Goal: Task Accomplishment & Management: Use online tool/utility

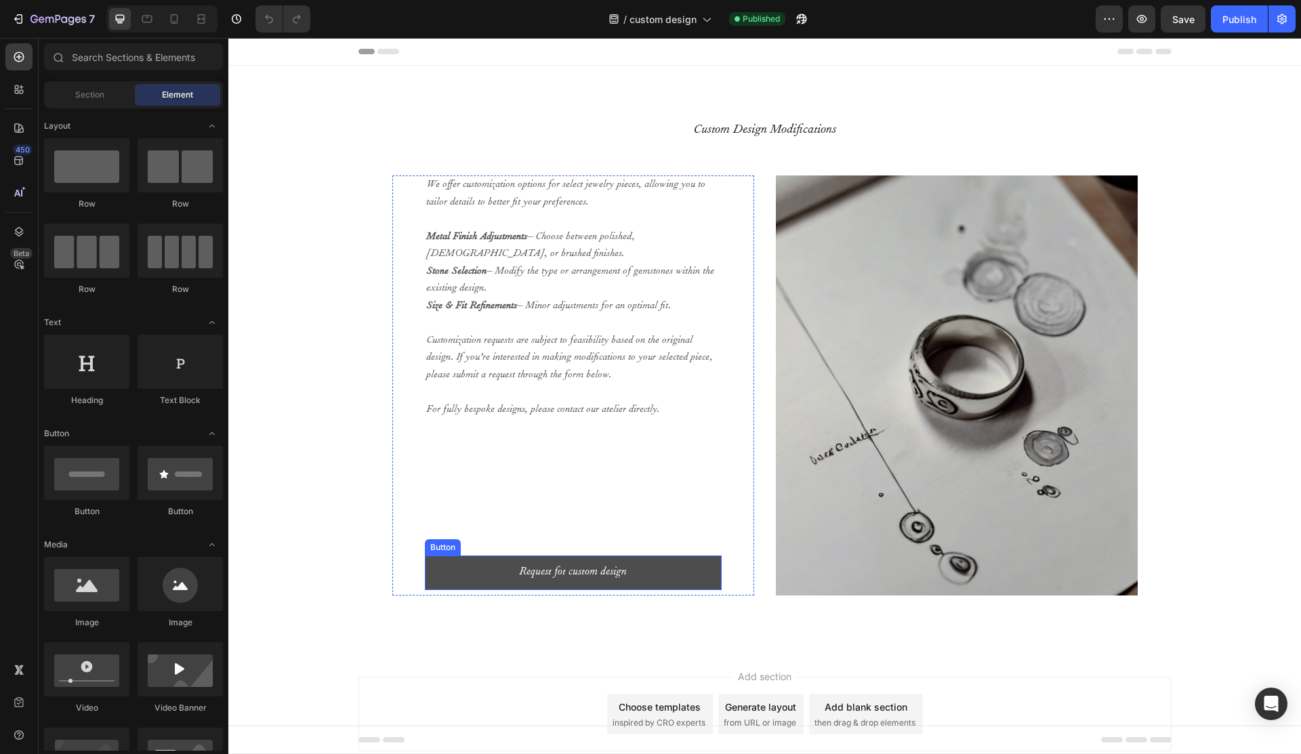
click at [551, 589] on button "Request fot custom design" at bounding box center [573, 573] width 297 height 35
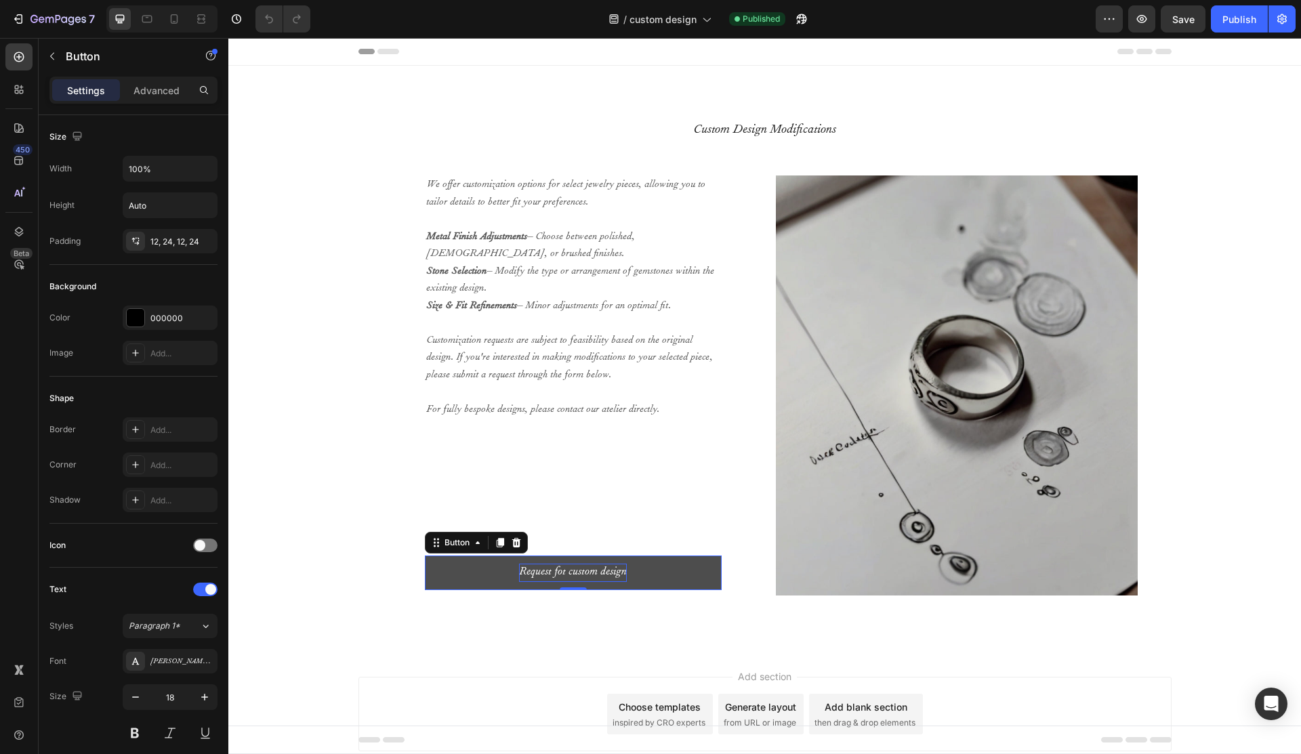
click at [557, 573] on p "Request fot custom design" at bounding box center [573, 573] width 108 height 18
click at [461, 566] on button "Request fot custom design" at bounding box center [573, 573] width 297 height 35
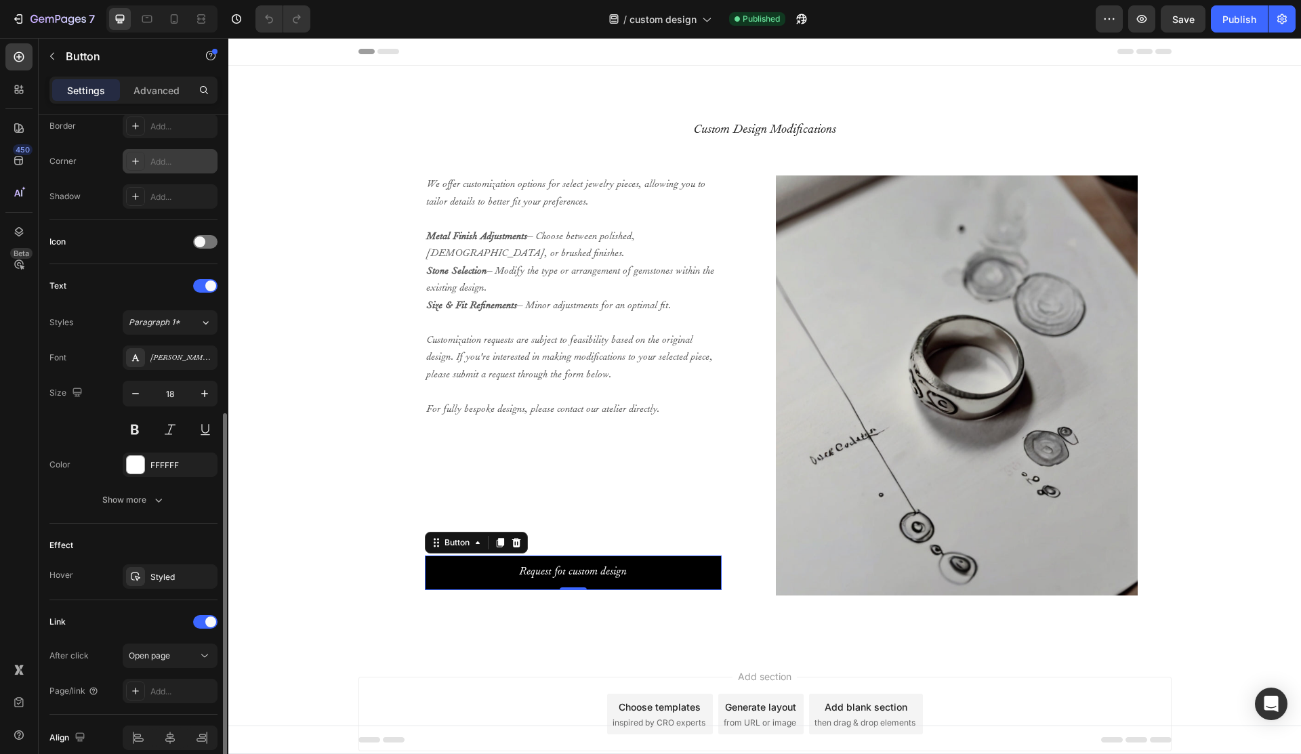
scroll to position [365, 0]
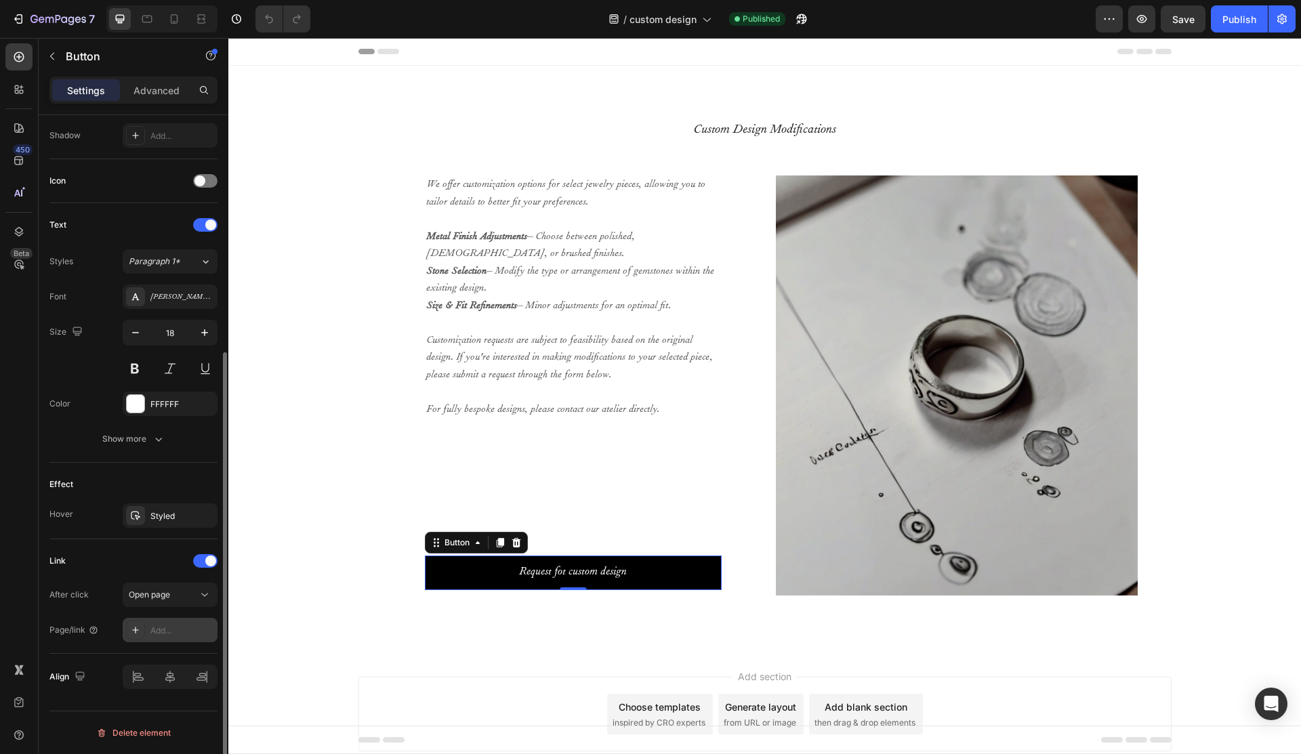
click at [169, 633] on div "Add..." at bounding box center [182, 631] width 64 height 12
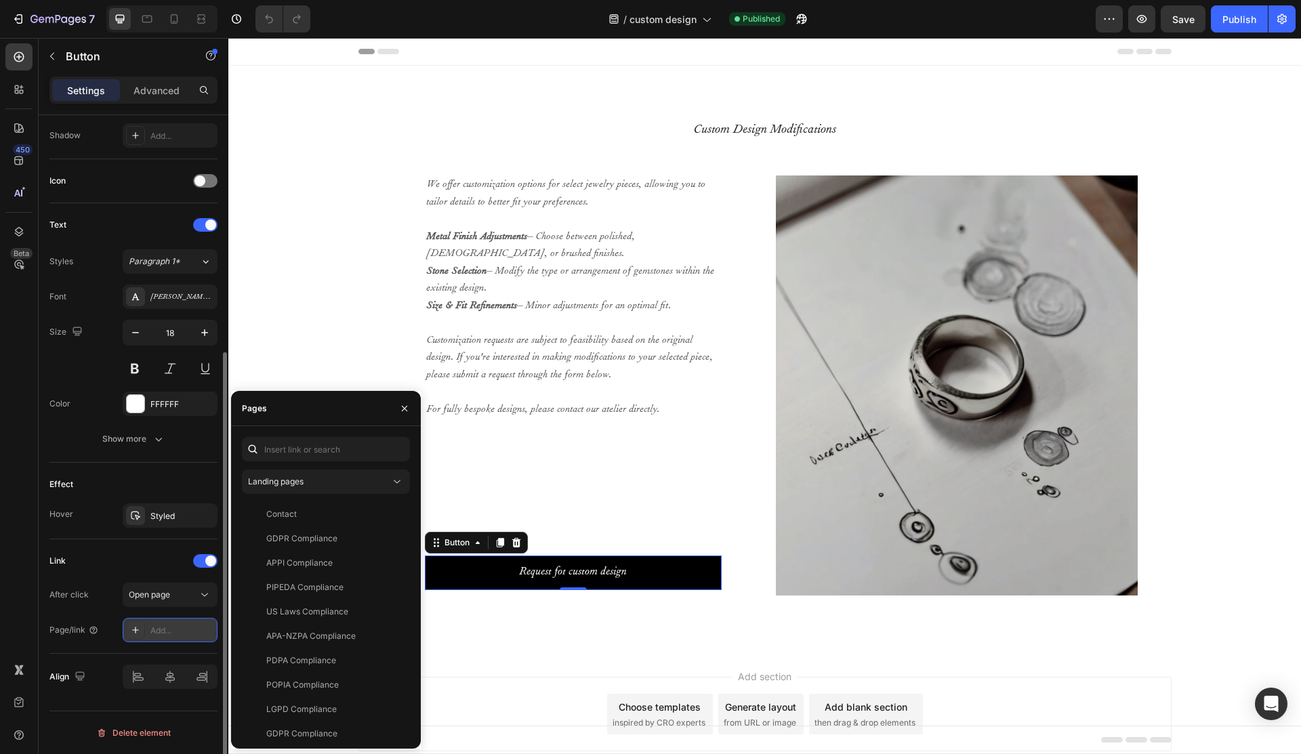
click at [132, 627] on icon at bounding box center [135, 630] width 11 height 11
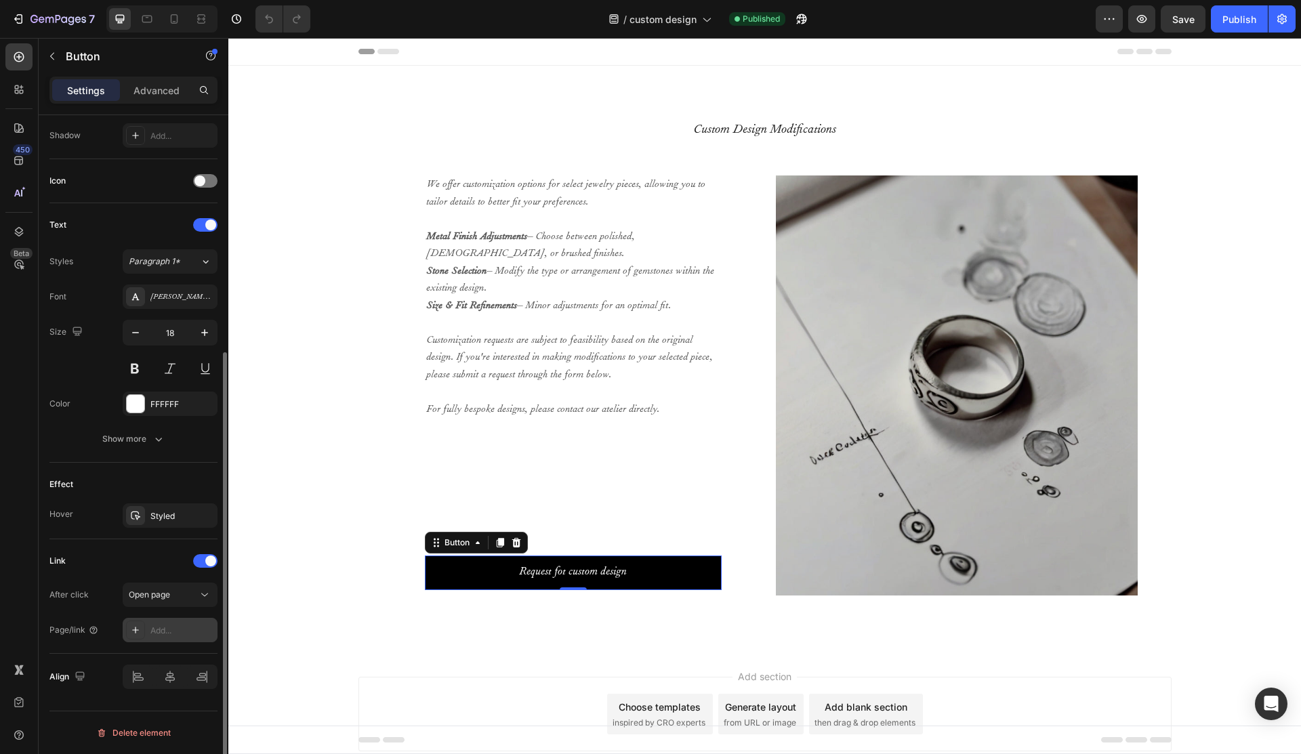
click at [132, 627] on icon at bounding box center [135, 630] width 11 height 11
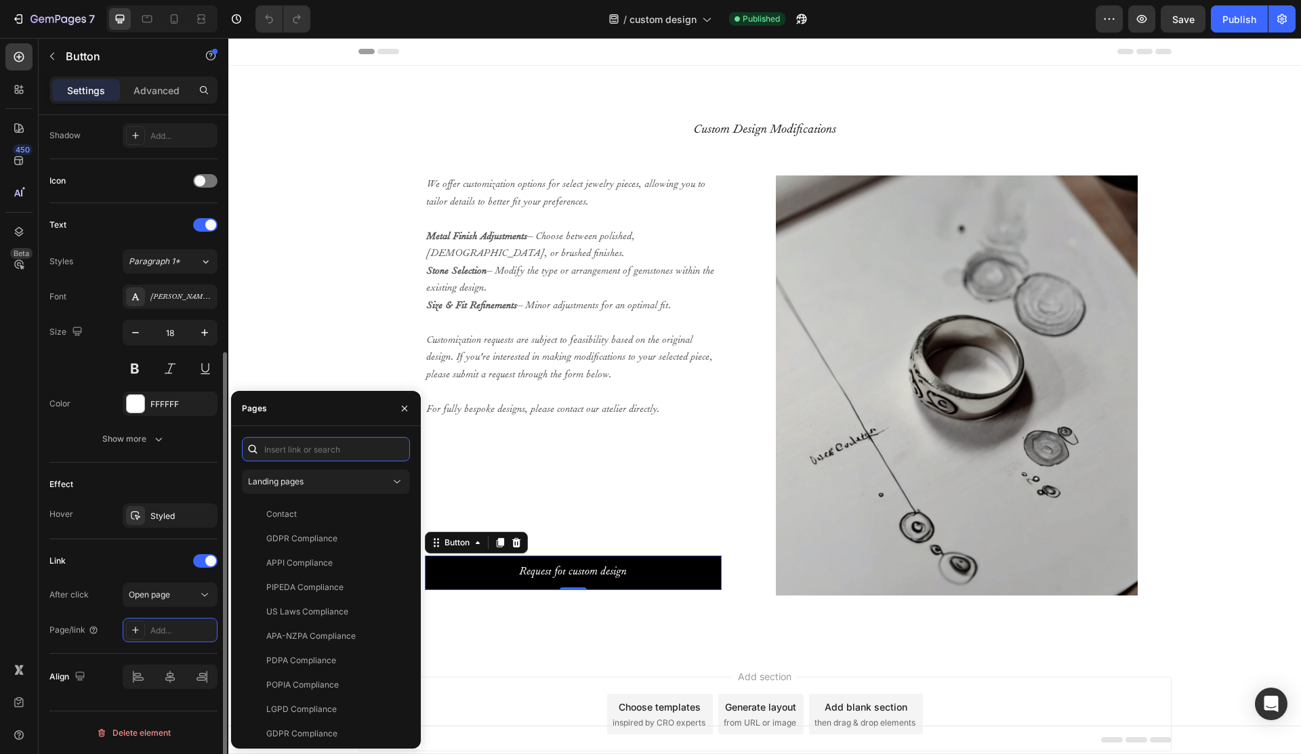
paste input "<!-- Lorem Ipsum Dol sit A7 Consecte --> {% ad elitsedd eiusmodt 'incidid' utl …"
type input "<!-- Lorem Ipsum Dol sit A7 Consecte --> {% ad elitsedd eiusmodt 'incidid' utl …"
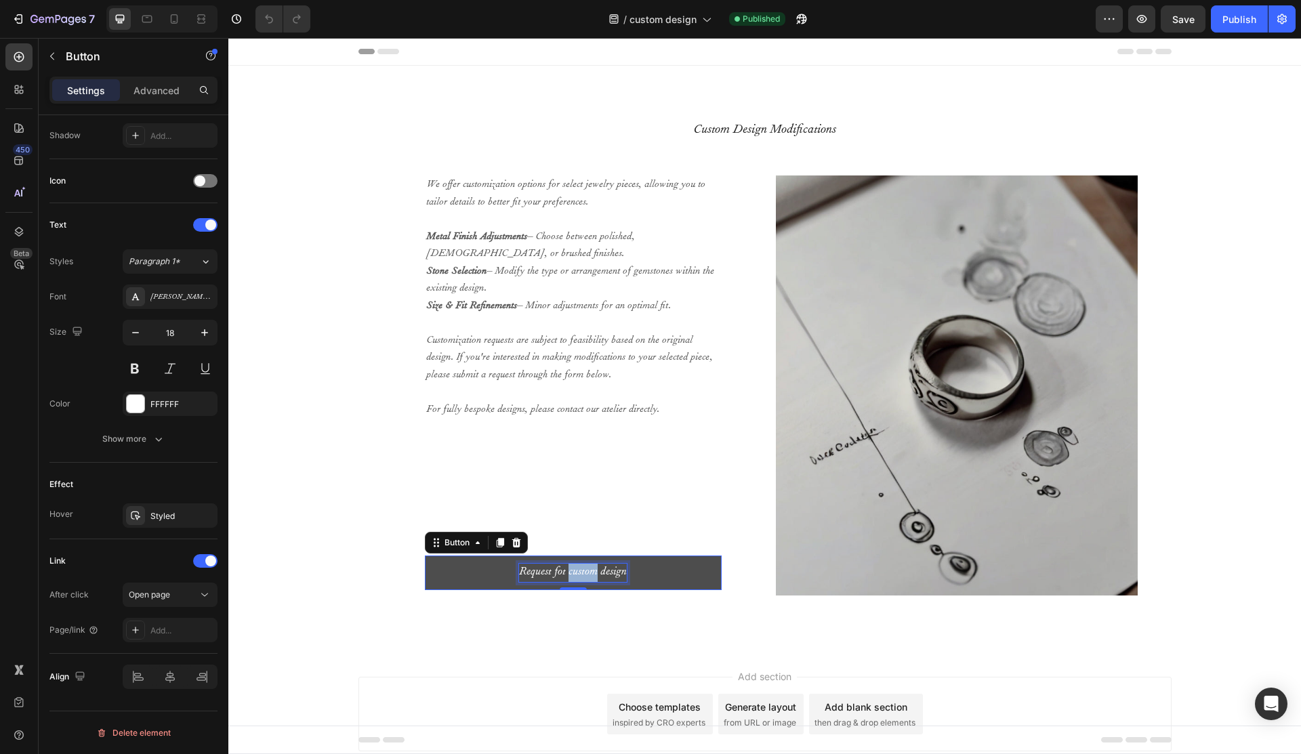
click at [581, 571] on p "Request fot custom design" at bounding box center [573, 573] width 108 height 18
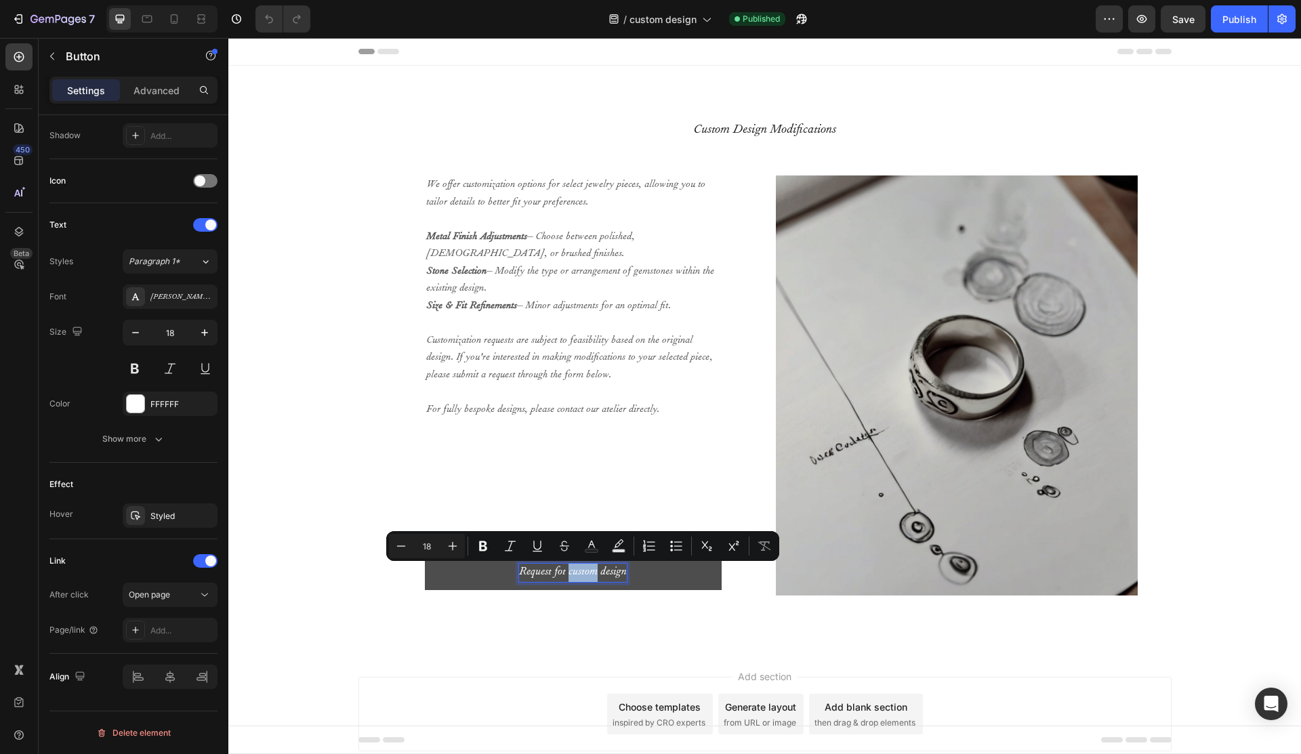
click at [581, 571] on p "Request fot custom design" at bounding box center [573, 573] width 108 height 18
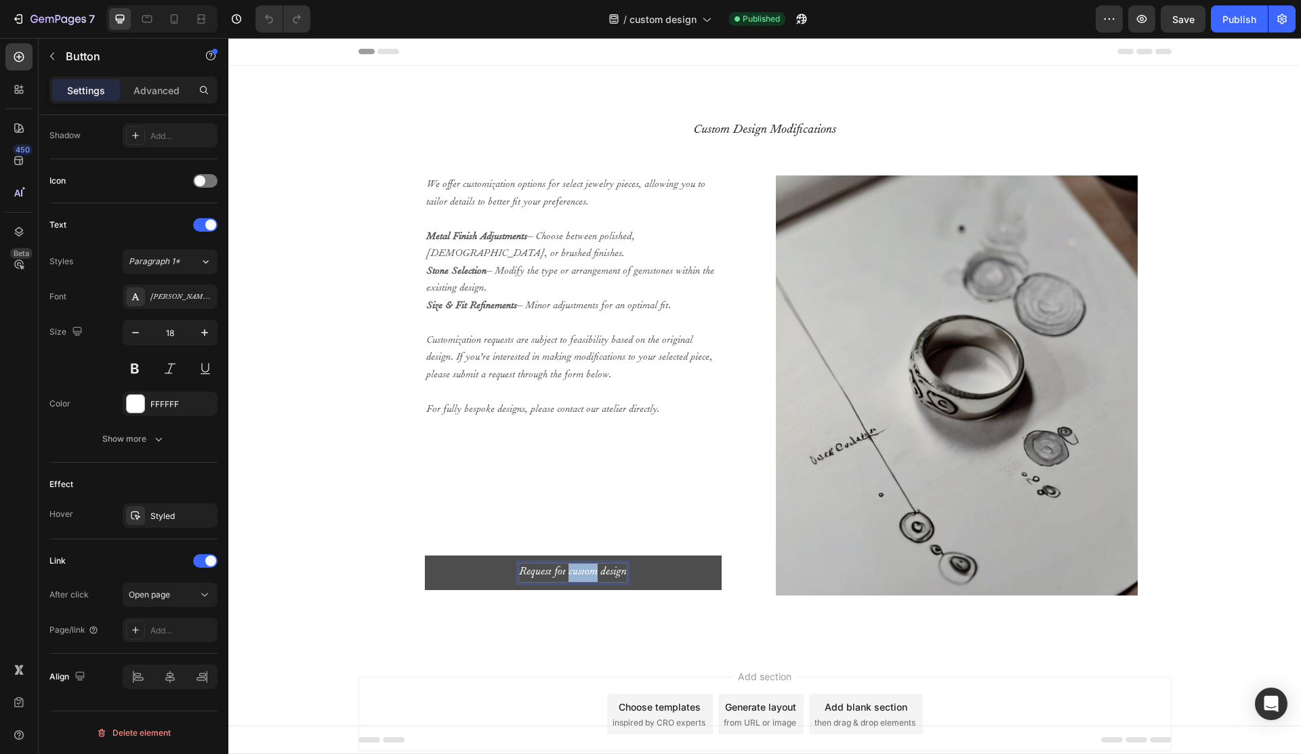
click at [581, 571] on p "Request fot custom design" at bounding box center [573, 573] width 108 height 18
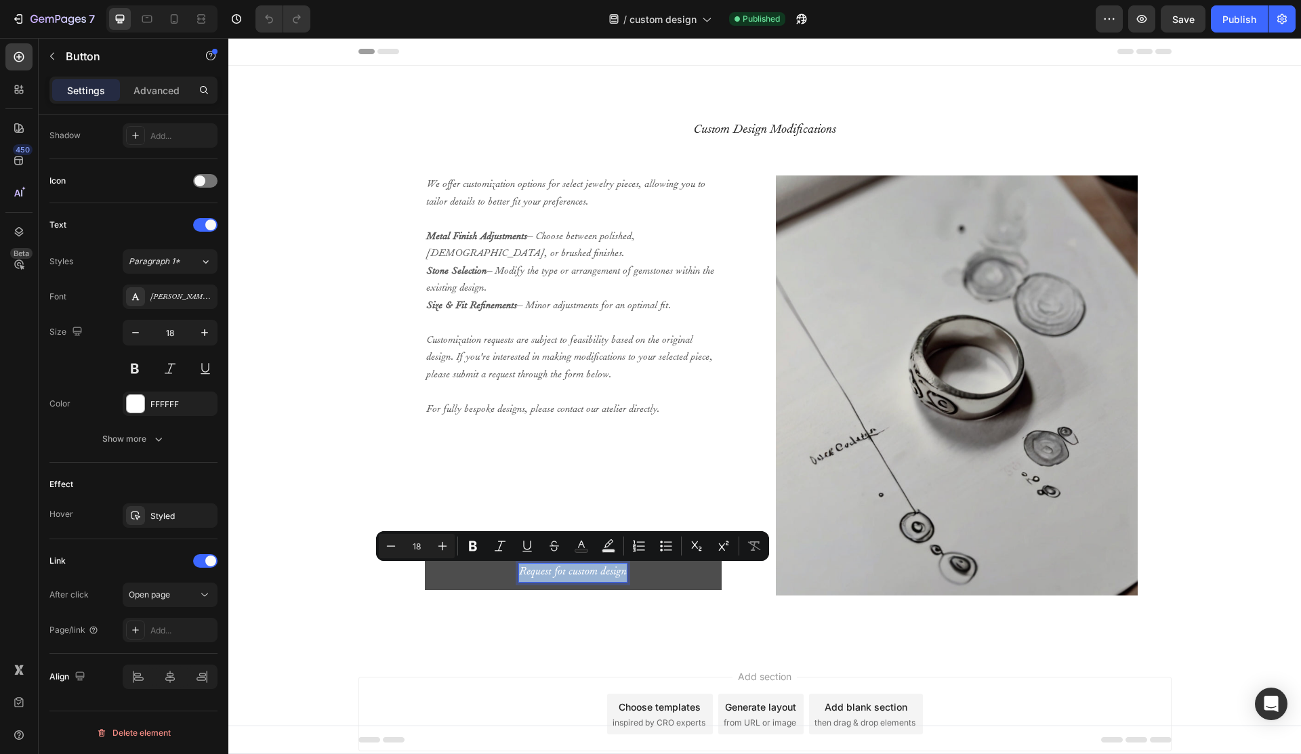
copy p "Request fot custom design"
click at [559, 580] on p "Request fot custom design" at bounding box center [573, 573] width 108 height 18
click at [561, 566] on p "Request fot custom design" at bounding box center [573, 573] width 108 height 18
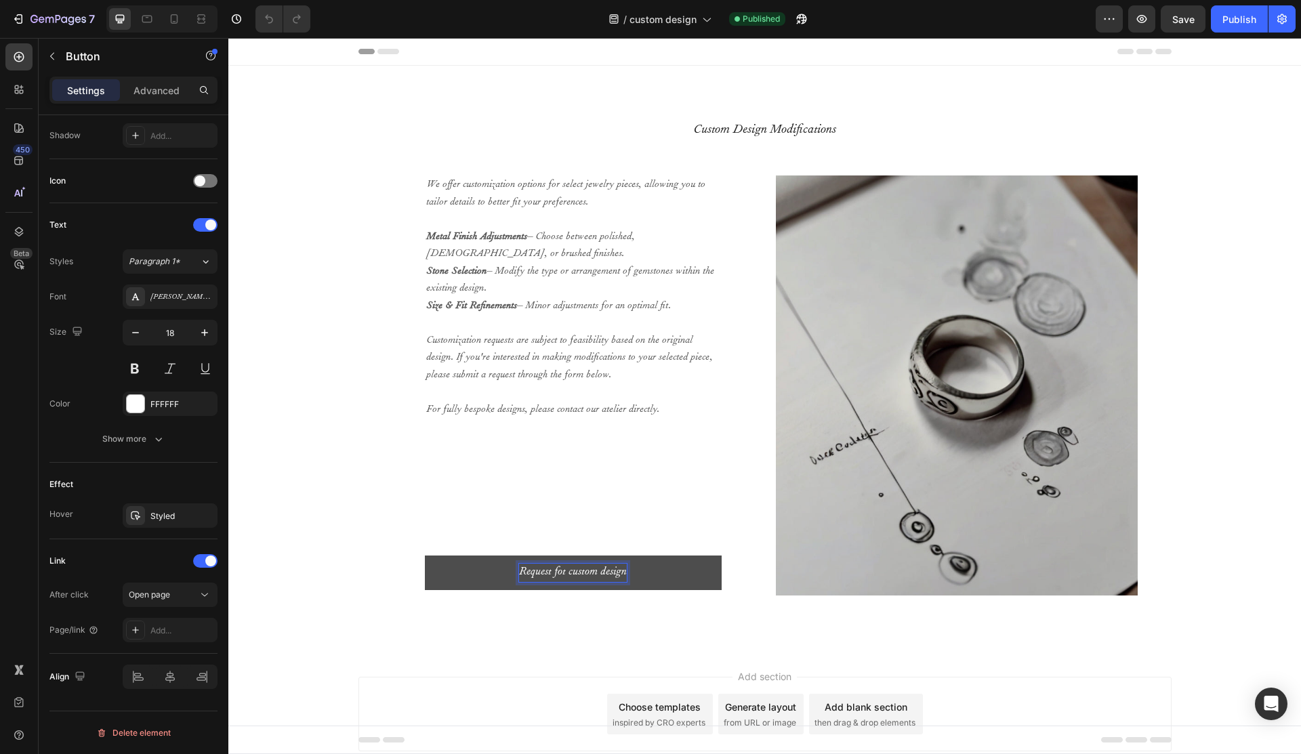
click at [564, 570] on p "Request fot custom design" at bounding box center [573, 573] width 108 height 18
click at [594, 417] on p "For fully bespoke designs, please contact our atelier directly." at bounding box center [573, 411] width 294 height 18
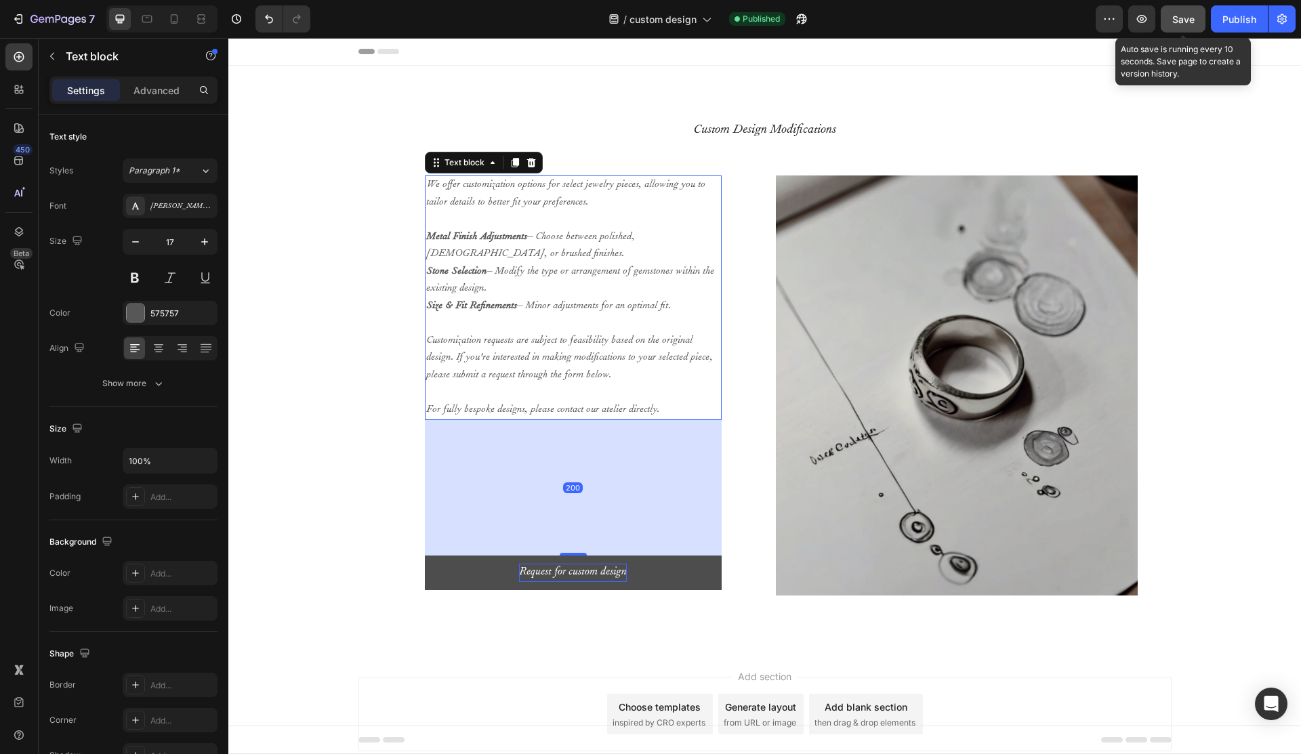
click at [1172, 16] on button "Save" at bounding box center [1183, 18] width 45 height 27
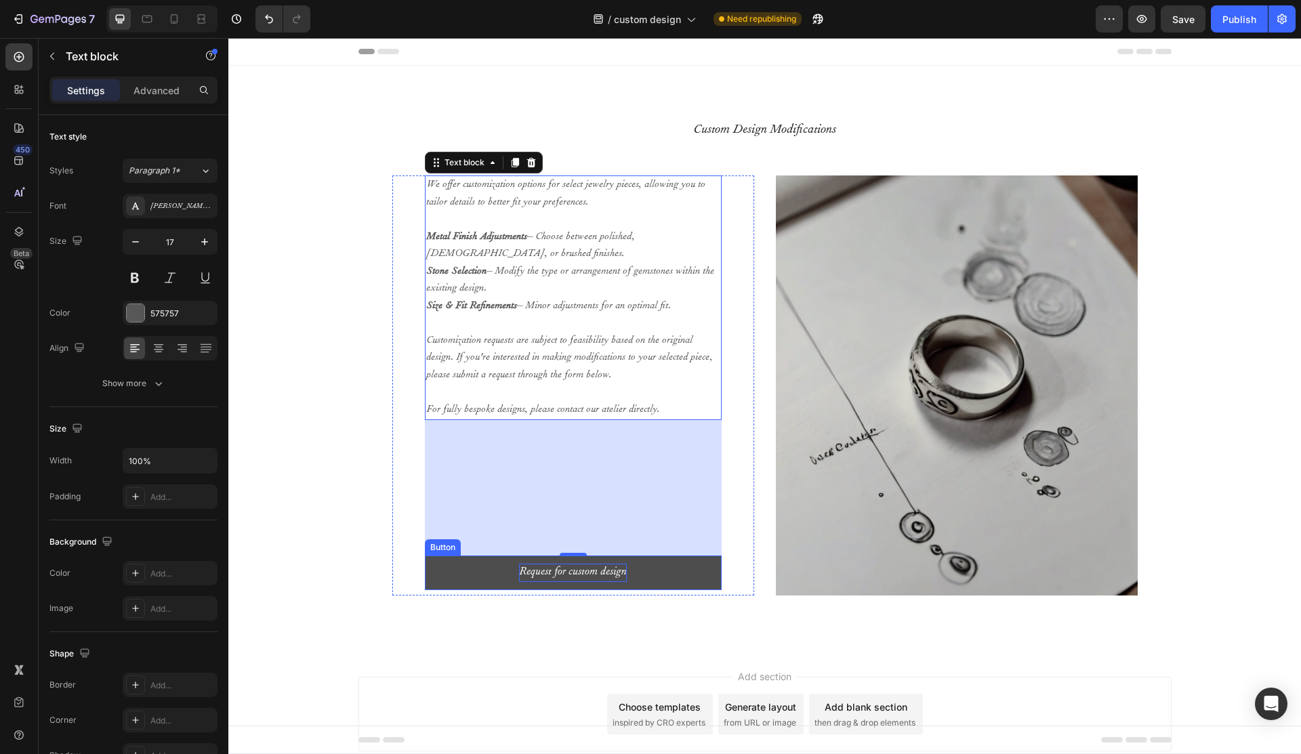
click at [564, 573] on p "Request for custom design" at bounding box center [573, 573] width 108 height 18
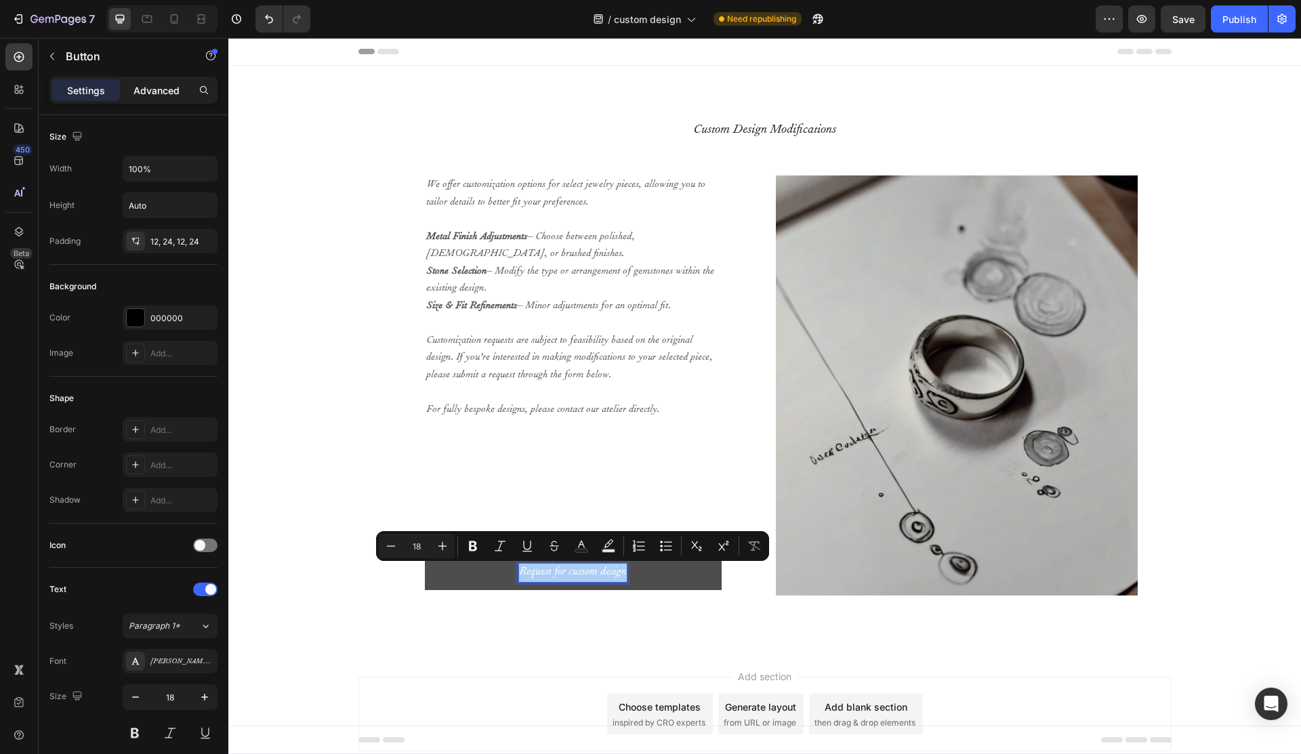
click at [163, 92] on p "Advanced" at bounding box center [156, 90] width 46 height 14
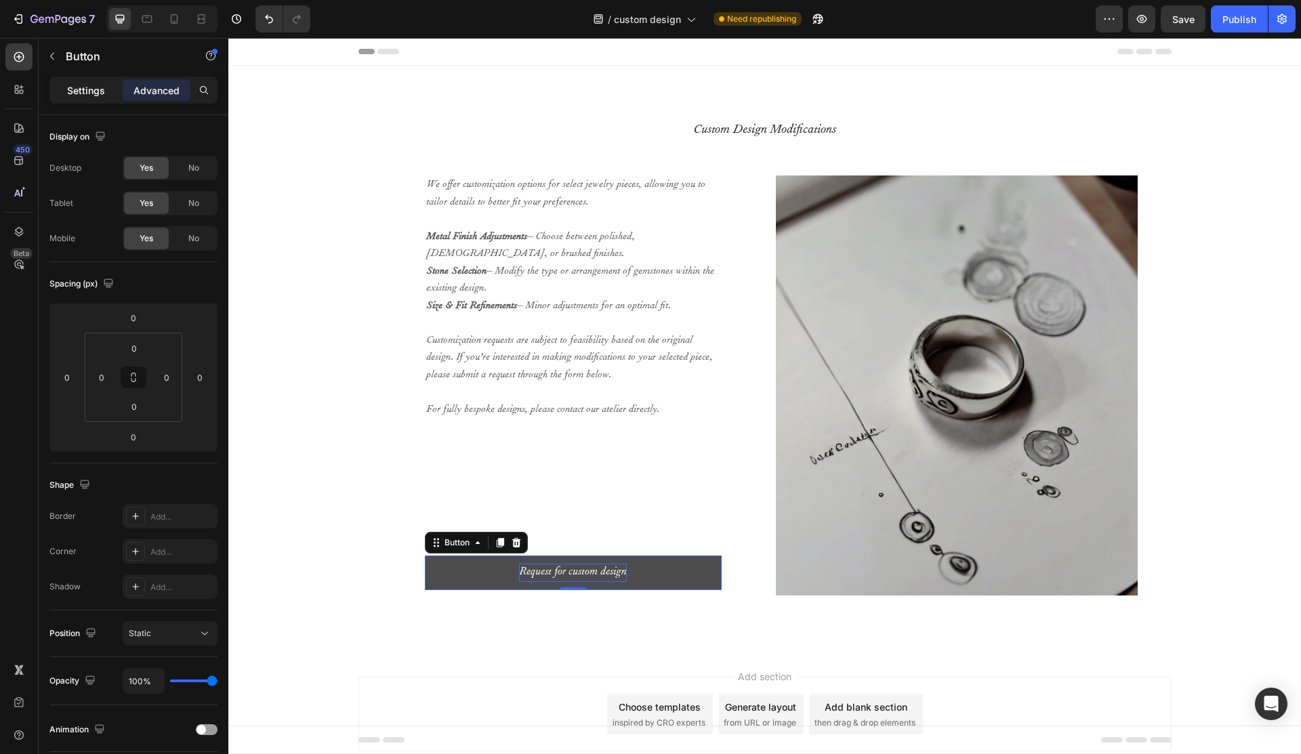
click at [100, 88] on p "Settings" at bounding box center [86, 90] width 38 height 14
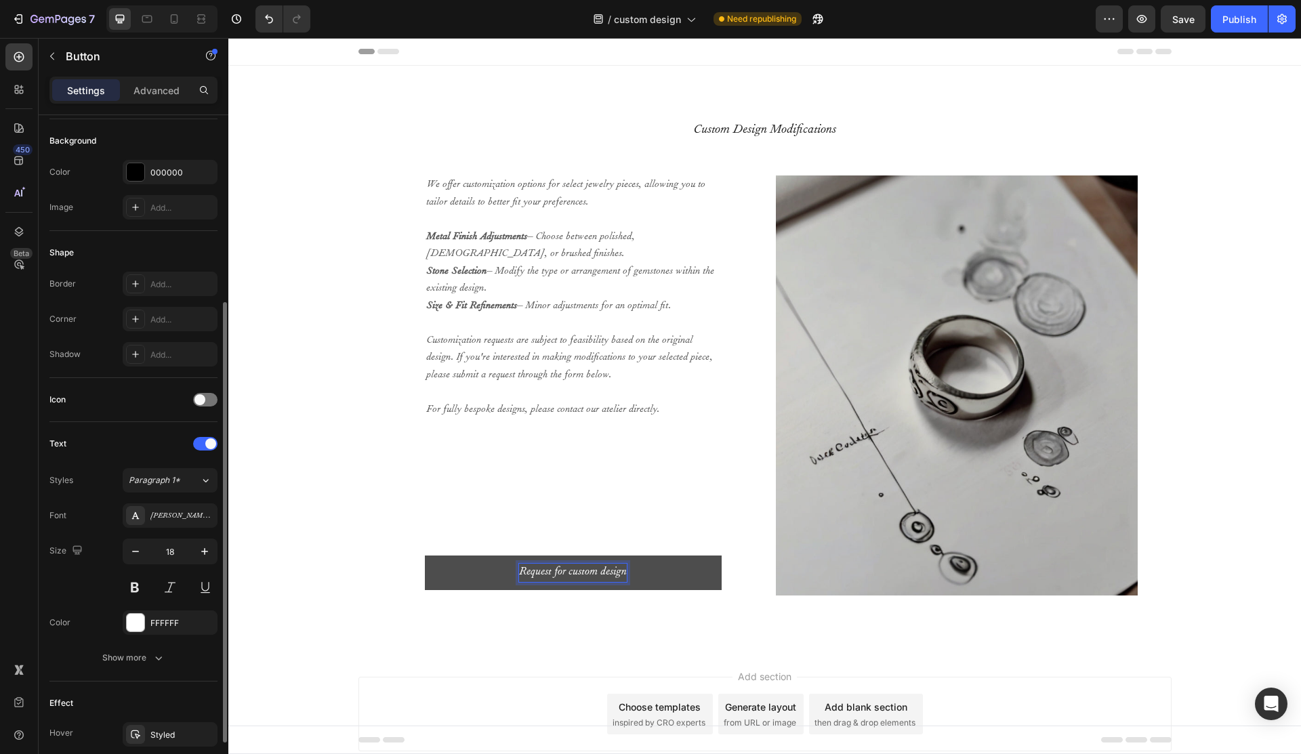
scroll to position [365, 0]
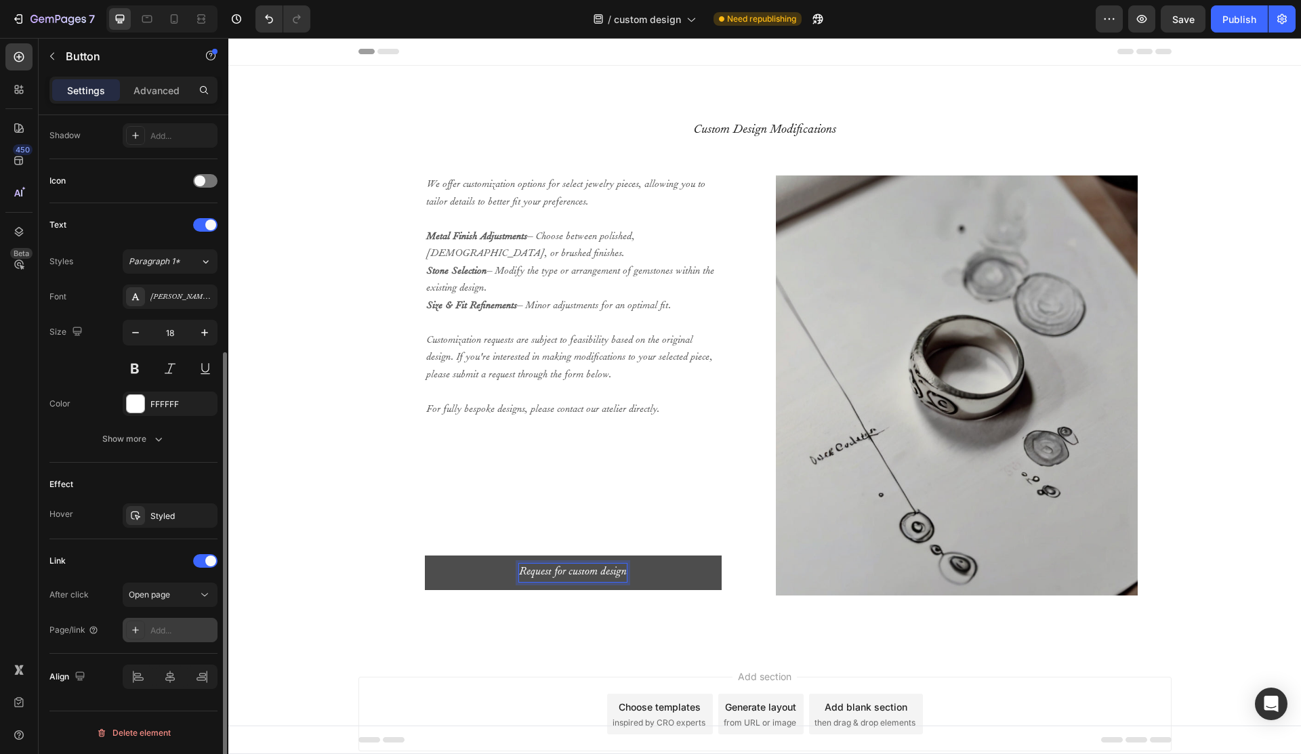
click at [165, 633] on div "Add..." at bounding box center [182, 631] width 64 height 12
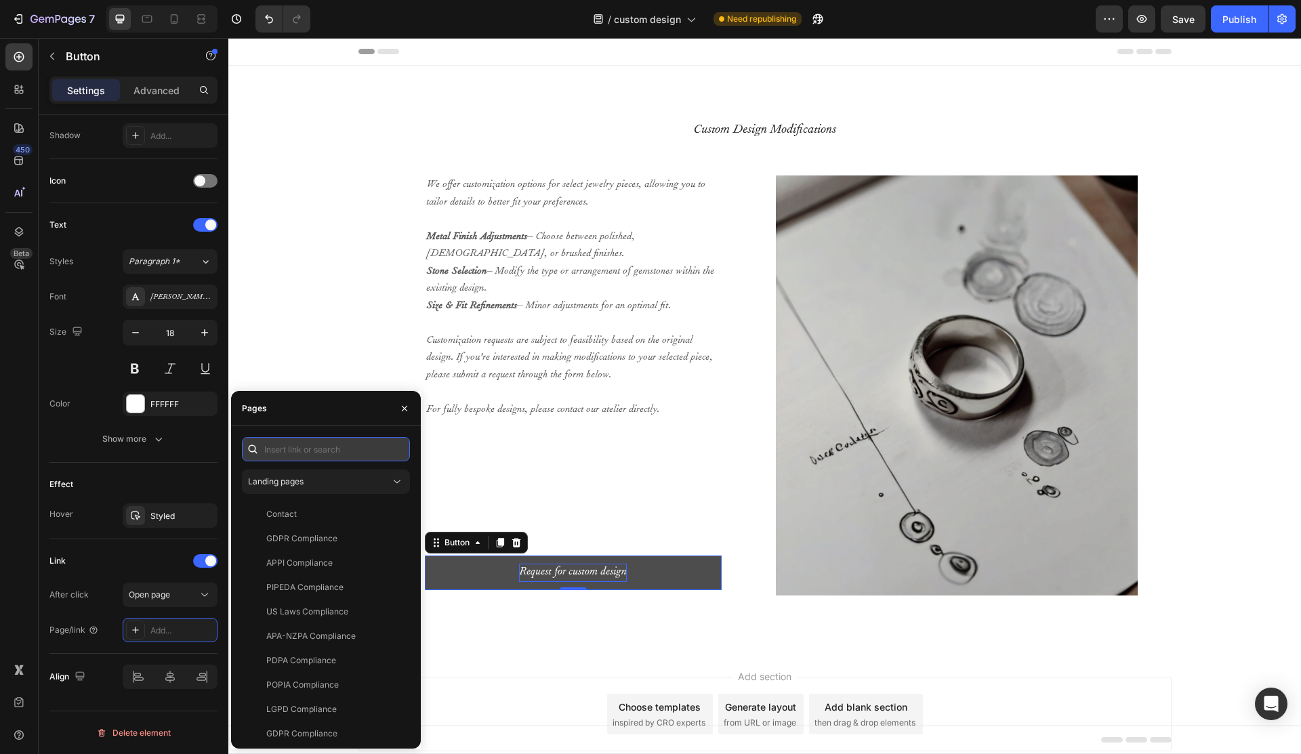
click at [331, 444] on input "text" at bounding box center [326, 449] width 168 height 24
paste input "[URL][DOMAIN_NAME]"
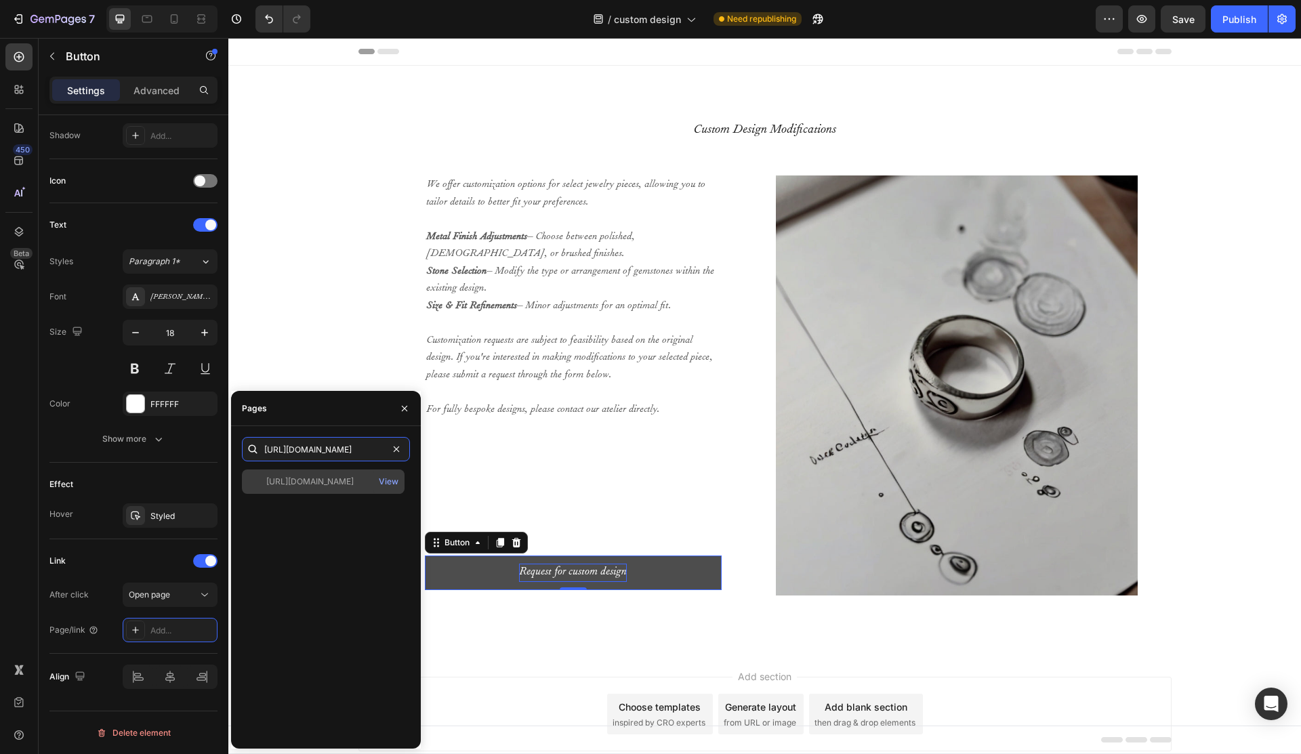
type input "[URL][DOMAIN_NAME]"
click at [337, 478] on div "[URL][DOMAIN_NAME]" at bounding box center [309, 482] width 87 height 12
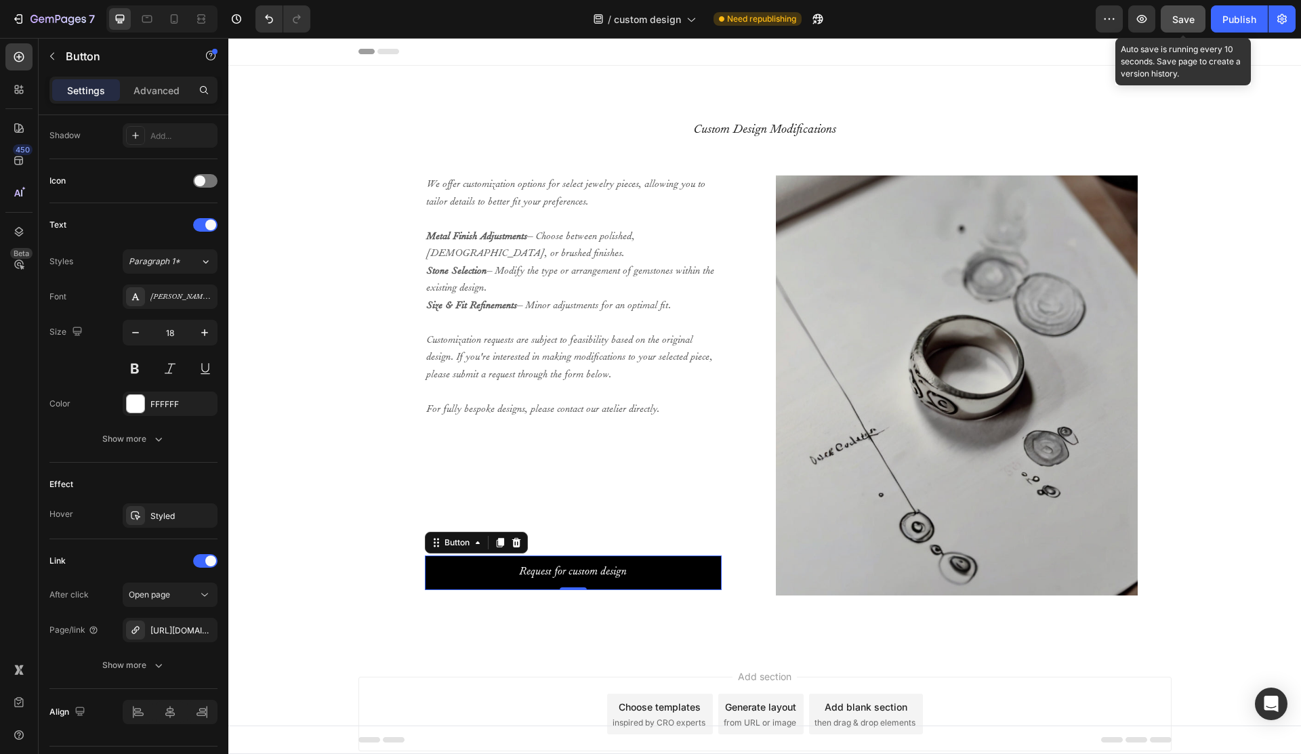
click at [1183, 21] on span "Save" at bounding box center [1183, 20] width 22 height 12
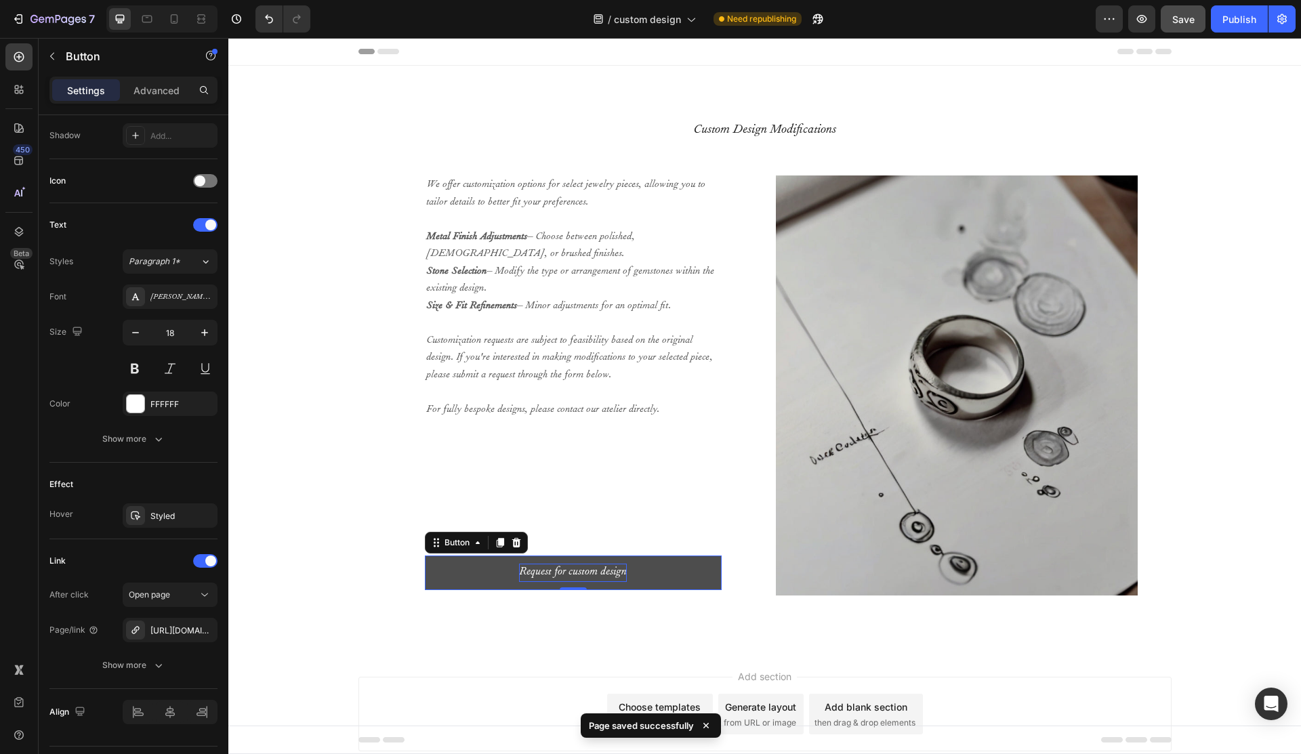
click at [558, 573] on p "Request for custom design" at bounding box center [573, 573] width 108 height 18
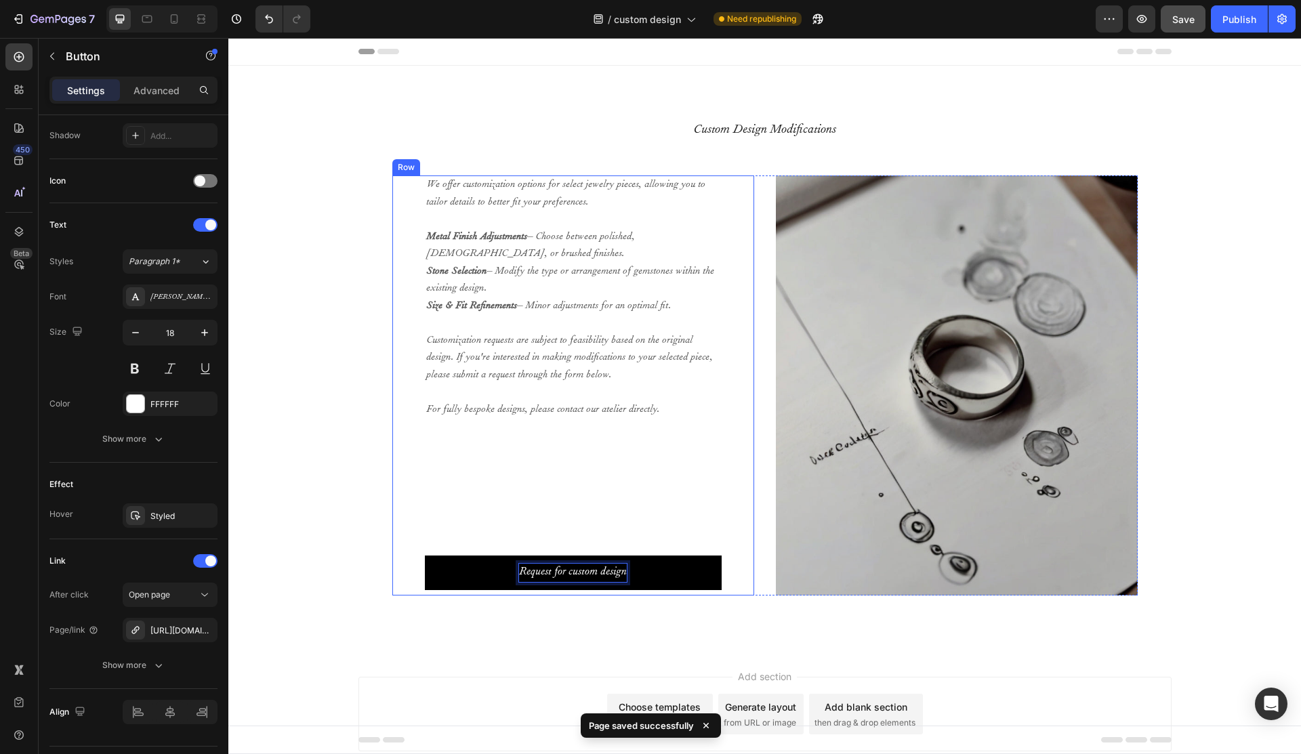
click at [352, 274] on div "Custom Design Modifications Heading We offer customization options for select j…" at bounding box center [765, 358] width 1052 height 476
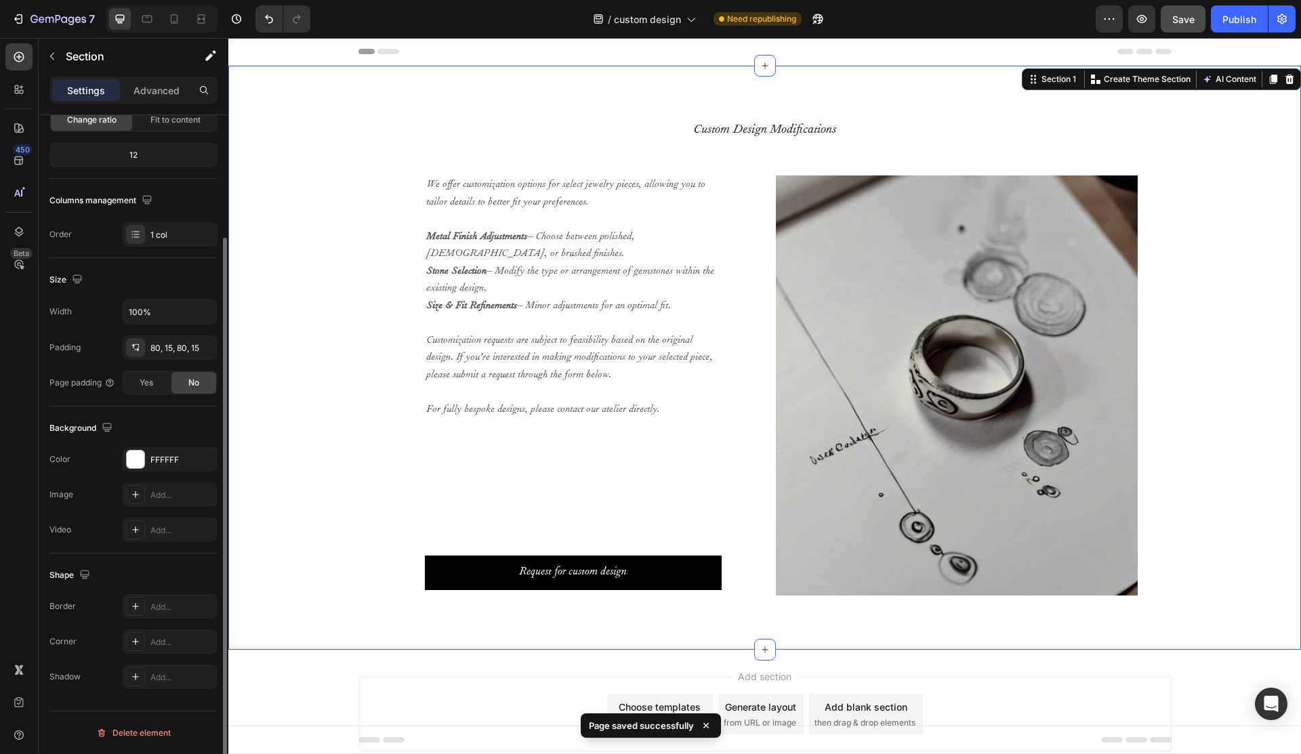
scroll to position [0, 0]
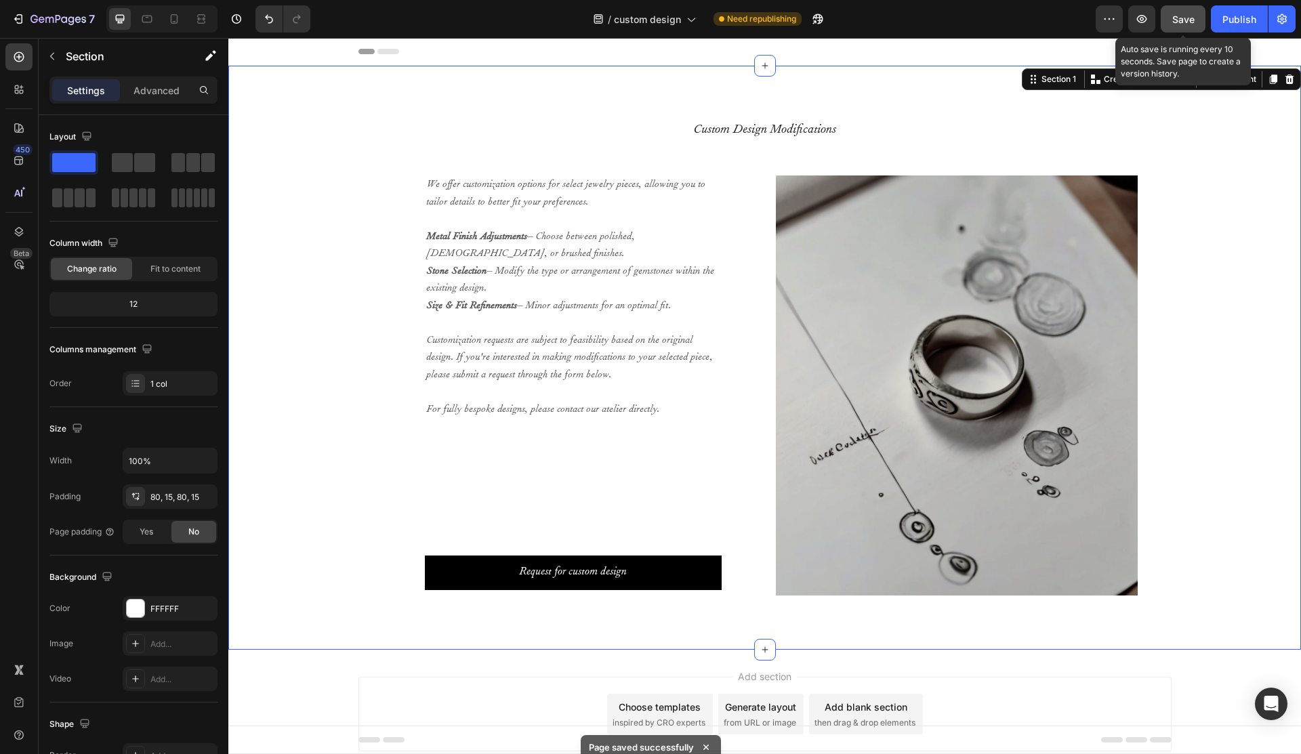
click at [1187, 17] on span "Save" at bounding box center [1183, 20] width 22 height 12
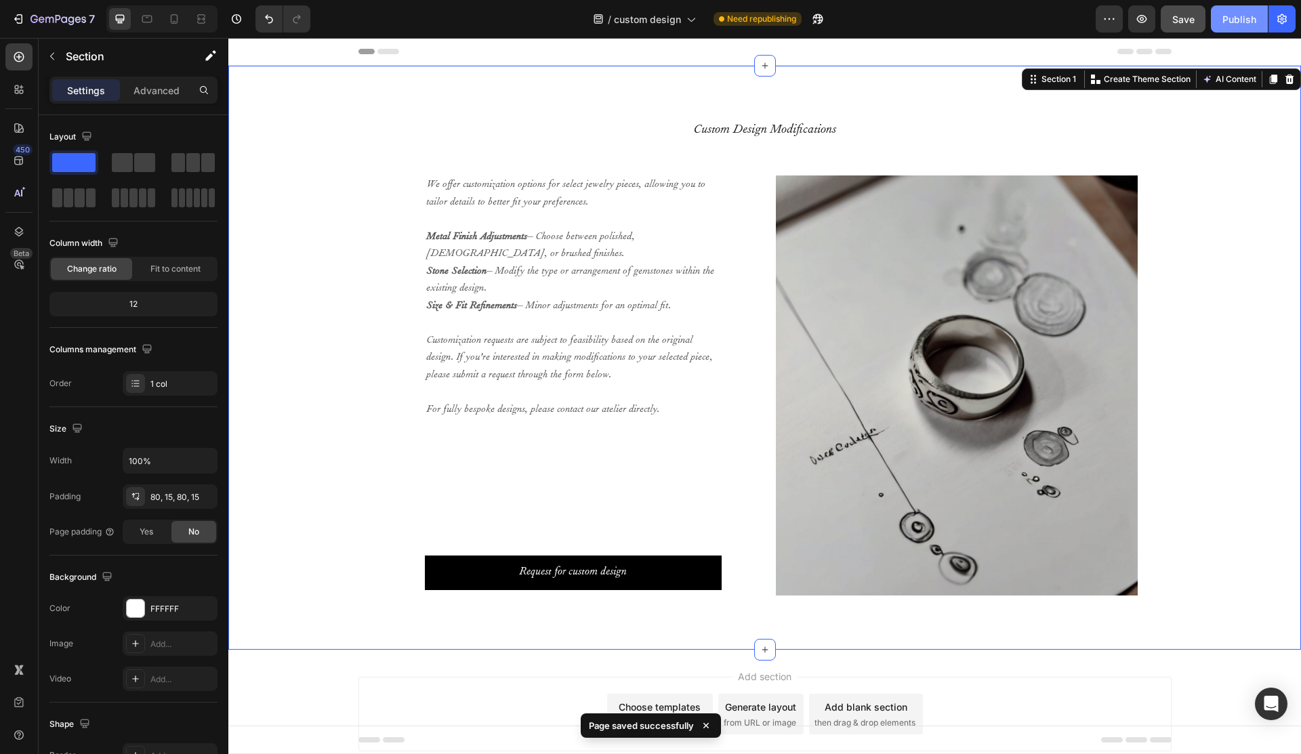
click at [1255, 18] on div "Publish" at bounding box center [1239, 19] width 34 height 14
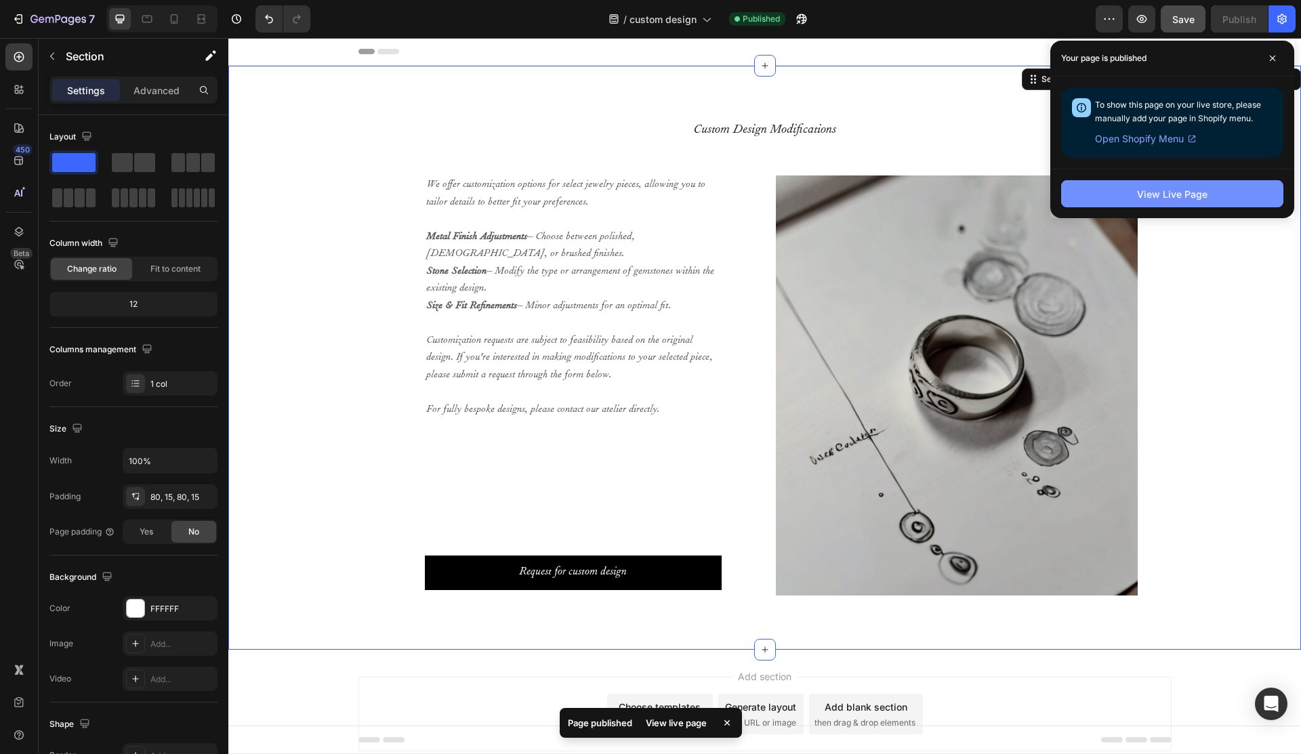
click at [1199, 203] on button "View Live Page" at bounding box center [1172, 193] width 222 height 27
